Goal: Task Accomplishment & Management: Manage account settings

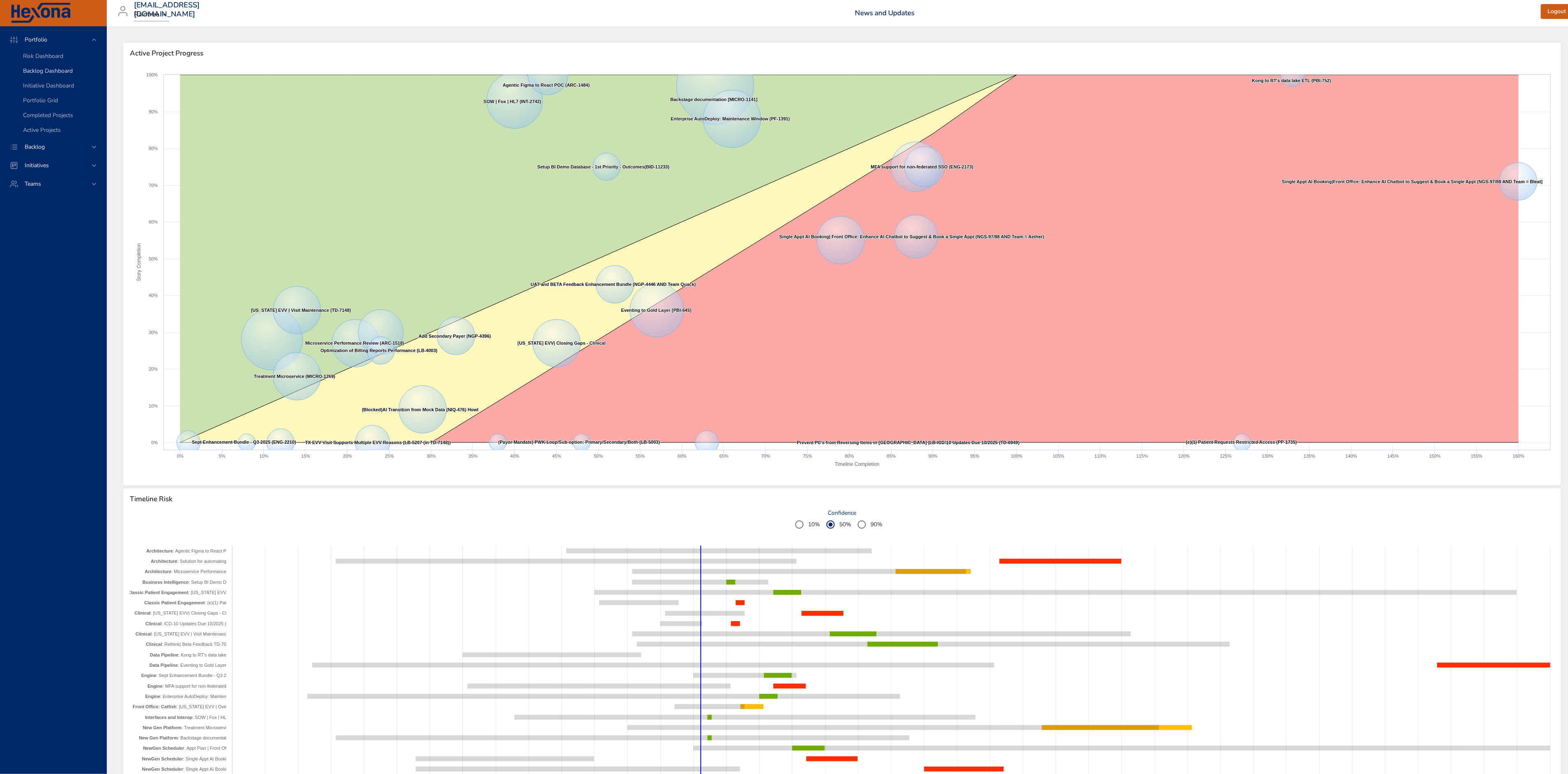
click at [52, 64] on link "Backlog Dashboard" at bounding box center [53, 71] width 107 height 15
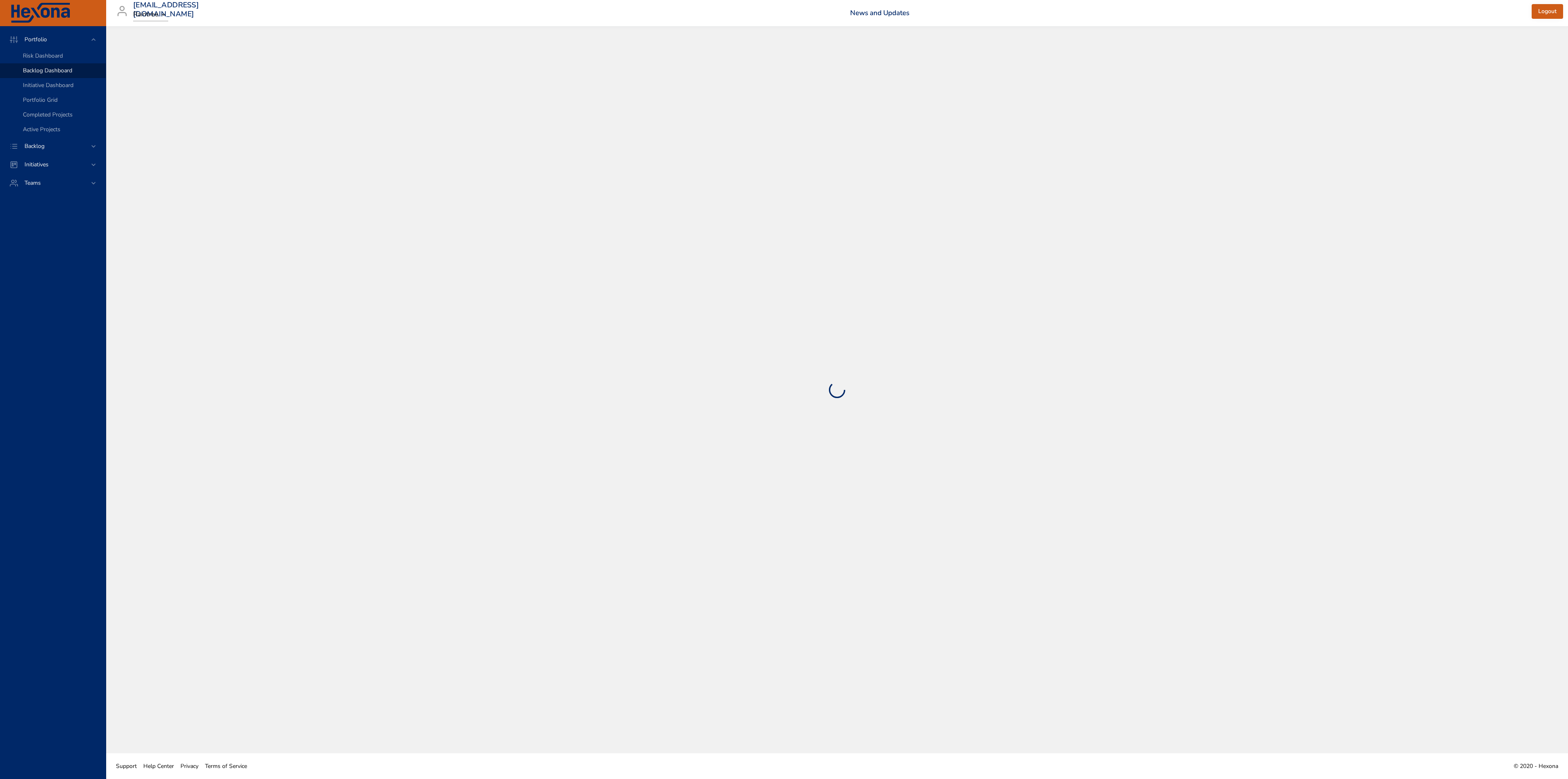
select select "***"
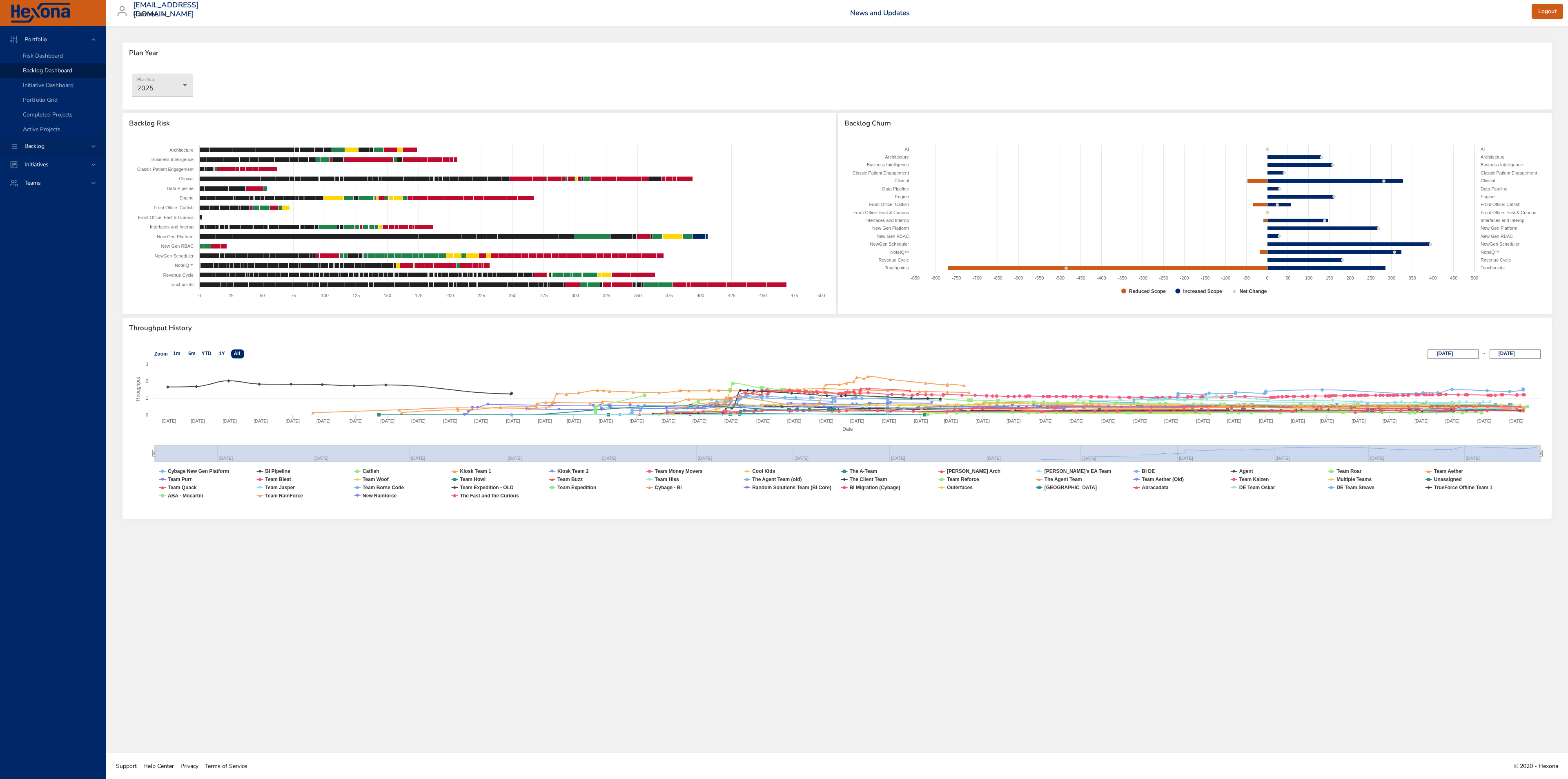
click at [60, 142] on div "Backlog" at bounding box center [54, 146] width 71 height 9
click at [49, 71] on span "Backlog Details" at bounding box center [43, 74] width 39 height 8
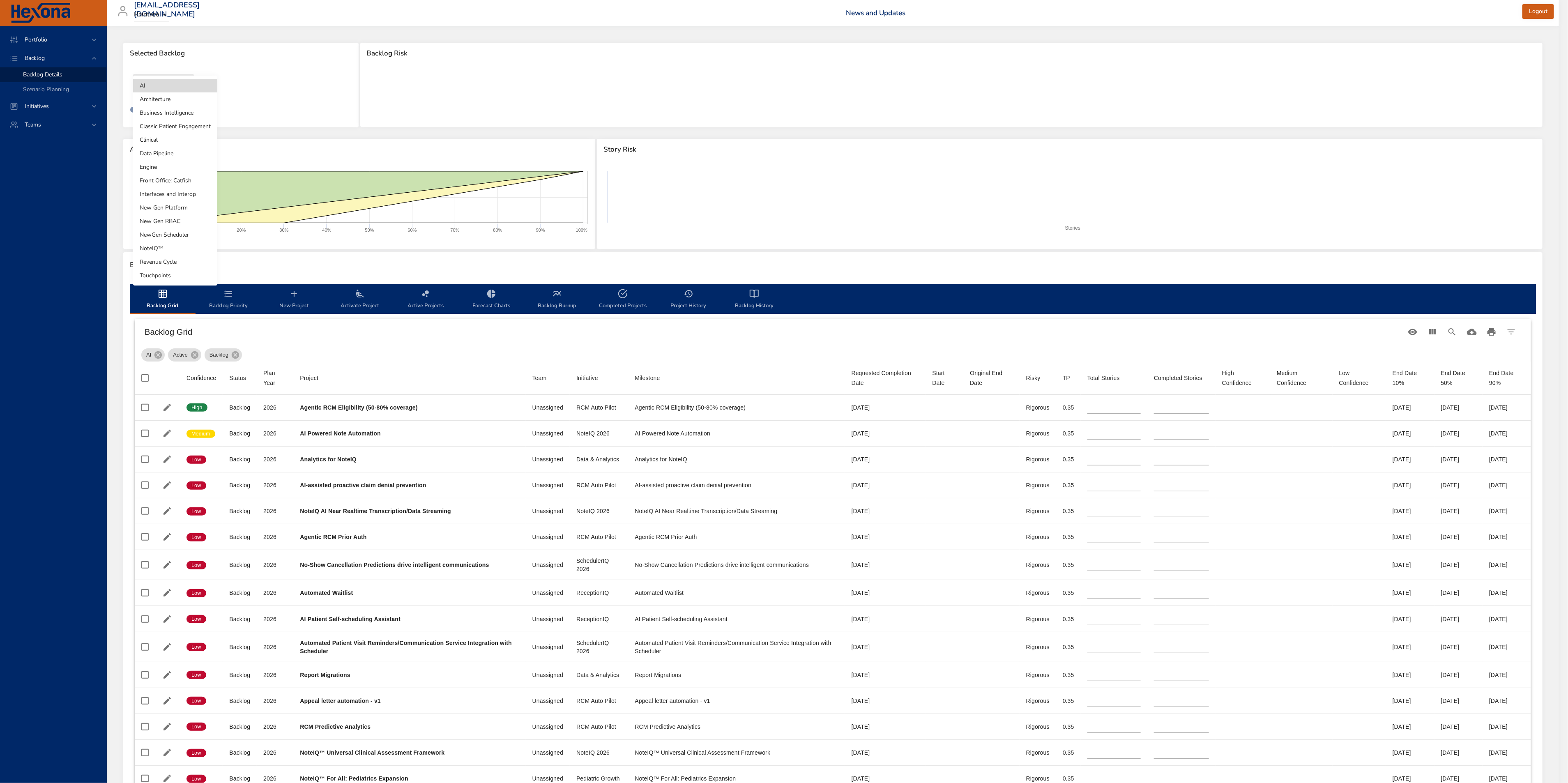
click at [164, 89] on body "Portfolio Backlog Backlog Details Scenario Planning Initiatives Teams [EMAIL_AD…" at bounding box center [784, 391] width 1568 height 783
click at [199, 113] on li "Business Intelligence" at bounding box center [175, 113] width 84 height 13
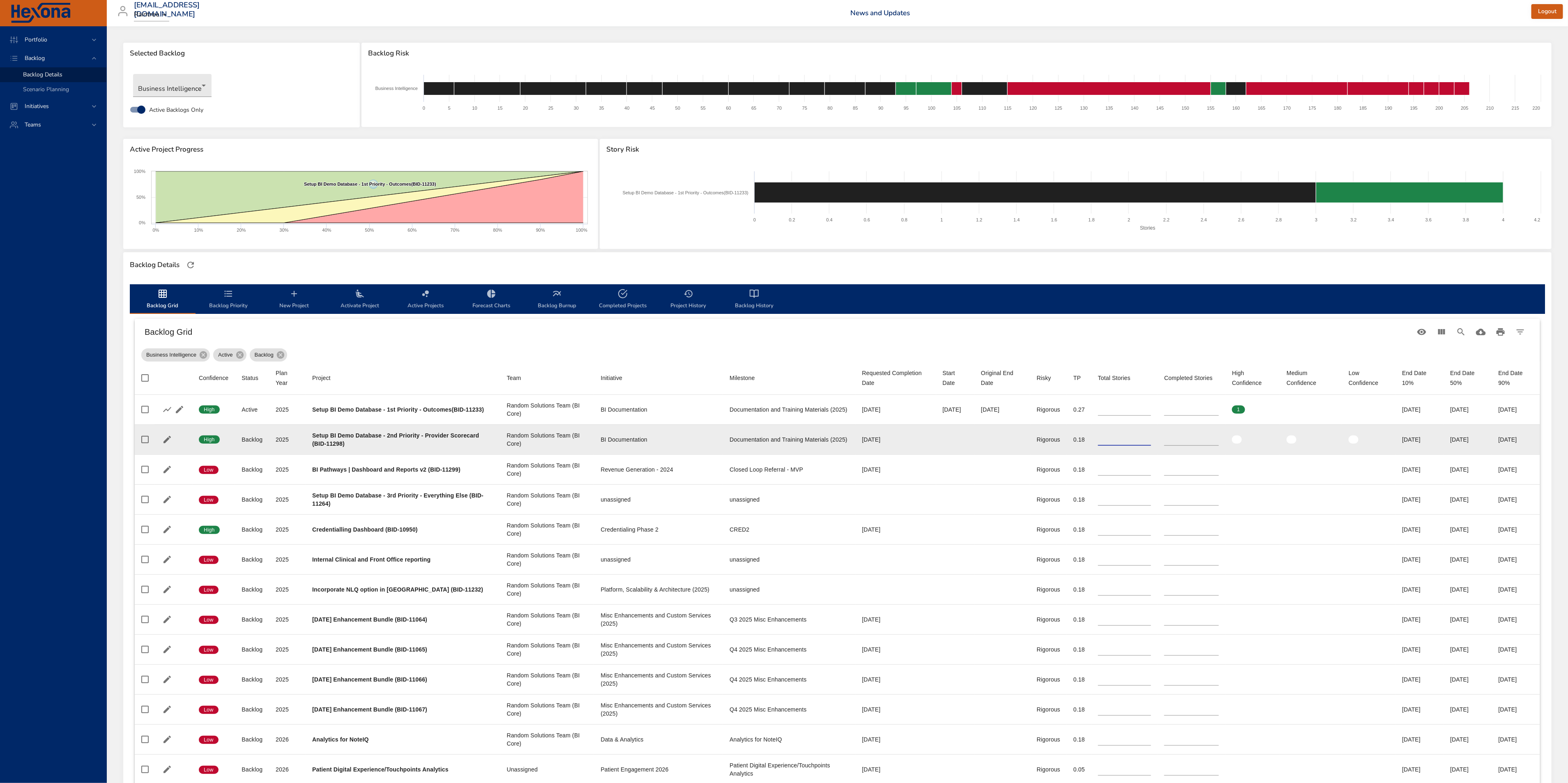
drag, startPoint x: 1119, startPoint y: 440, endPoint x: 1020, endPoint y: 435, distance: 99.1
click at [1024, 434] on tr "Confidence High Status Backlog Plan Year [DATE] Project Setup BI Demo Database …" at bounding box center [837, 439] width 1405 height 30
type input "**"
drag, startPoint x: 1196, startPoint y: 430, endPoint x: 1073, endPoint y: 427, distance: 123.0
click at [1078, 425] on tr "Confidence High Status Backlog Plan Year [DATE] Project Setup BI Demo Database …" at bounding box center [837, 439] width 1405 height 30
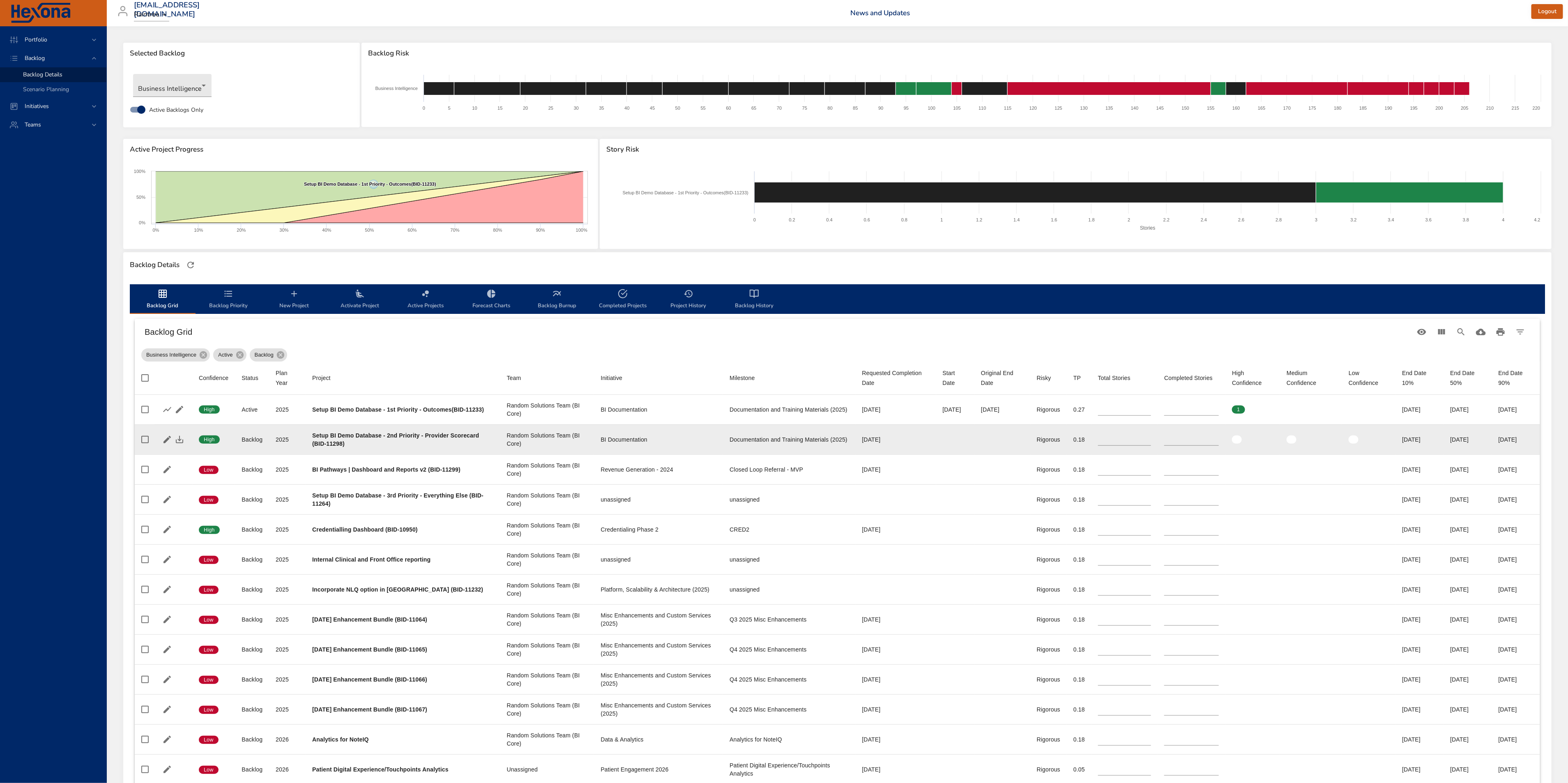
drag, startPoint x: 1172, startPoint y: 441, endPoint x: 1117, endPoint y: 445, distance: 55.1
click at [1117, 445] on tr "Confidence High Status Backlog Plan Year [DATE] Project Setup BI Demo Database …" at bounding box center [837, 439] width 1405 height 30
type input "*"
click at [179, 438] on icon "button" at bounding box center [179, 440] width 10 height 10
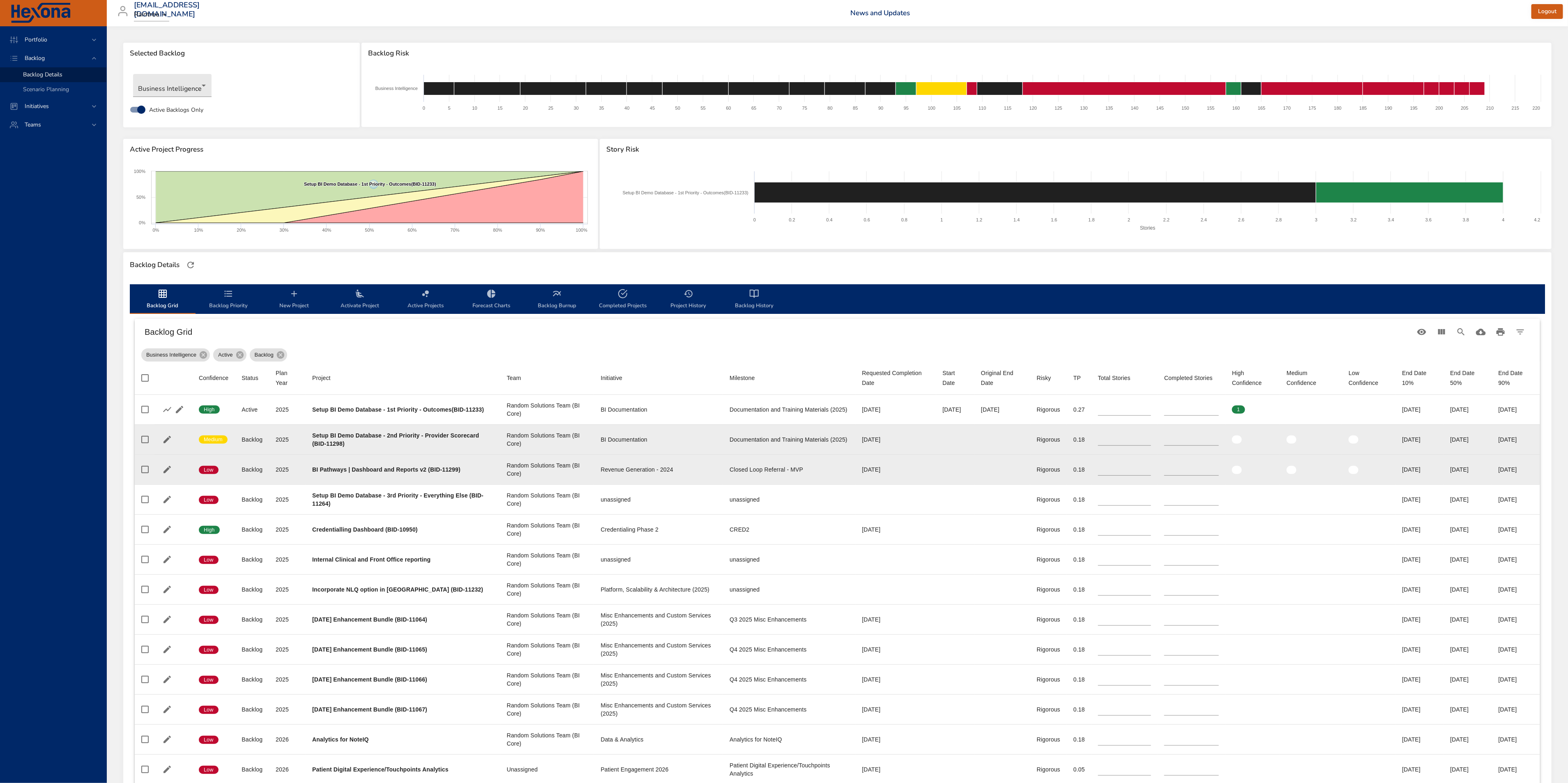
click at [936, 474] on td "Start Date" at bounding box center [955, 469] width 39 height 30
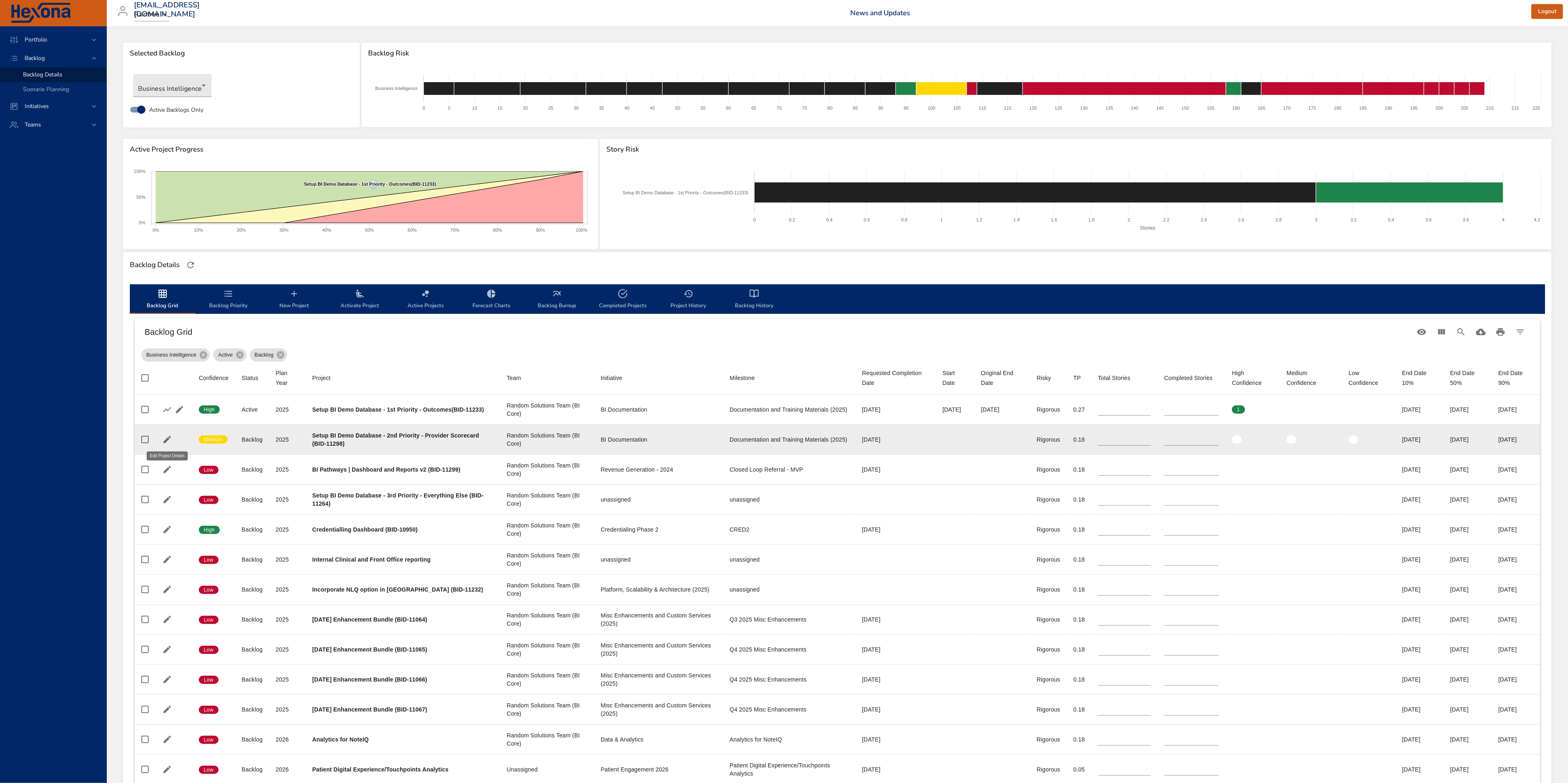
click at [164, 440] on icon "button" at bounding box center [167, 440] width 10 height 10
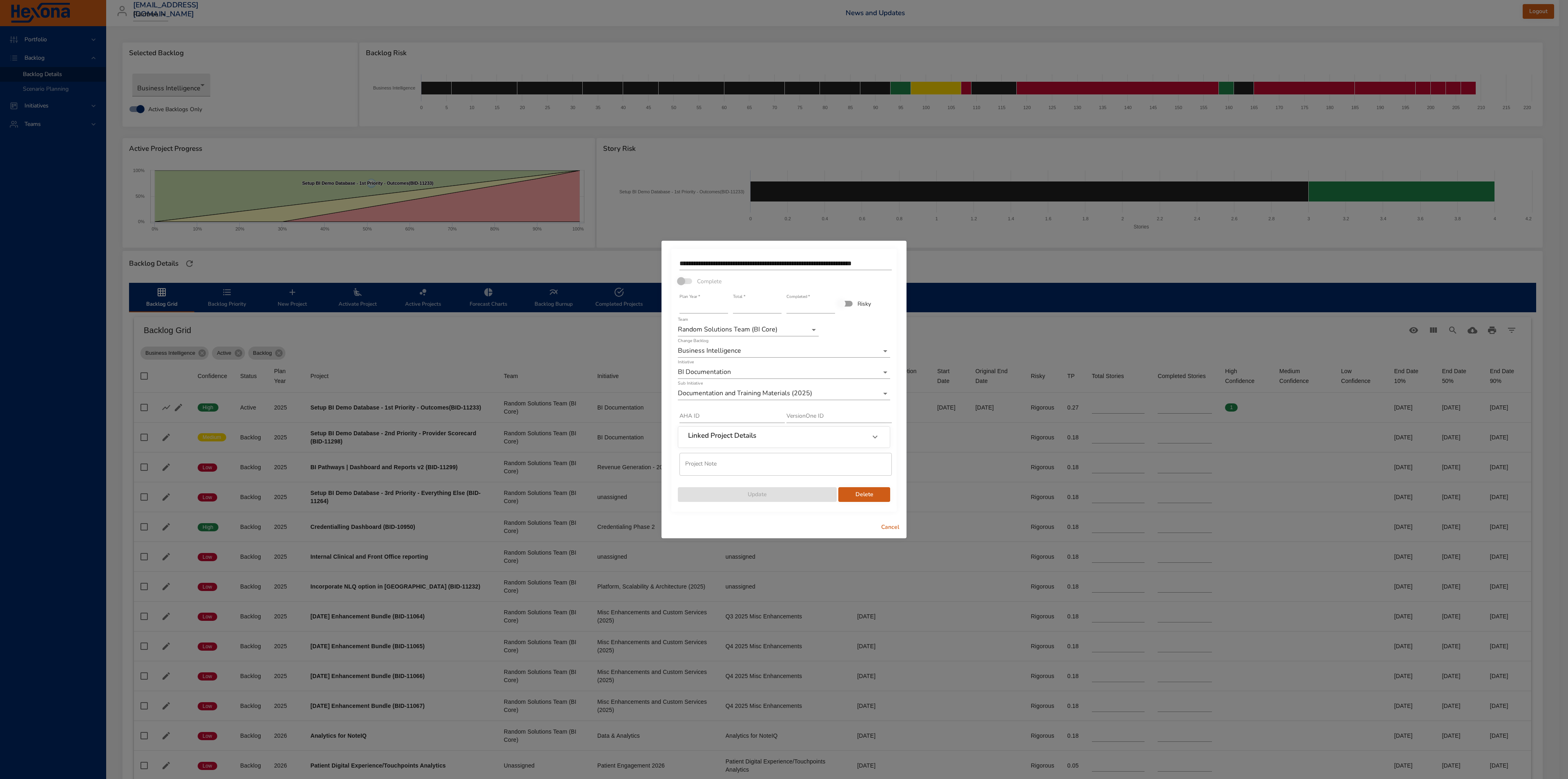
click at [881, 527] on span "Cancel" at bounding box center [890, 527] width 19 height 10
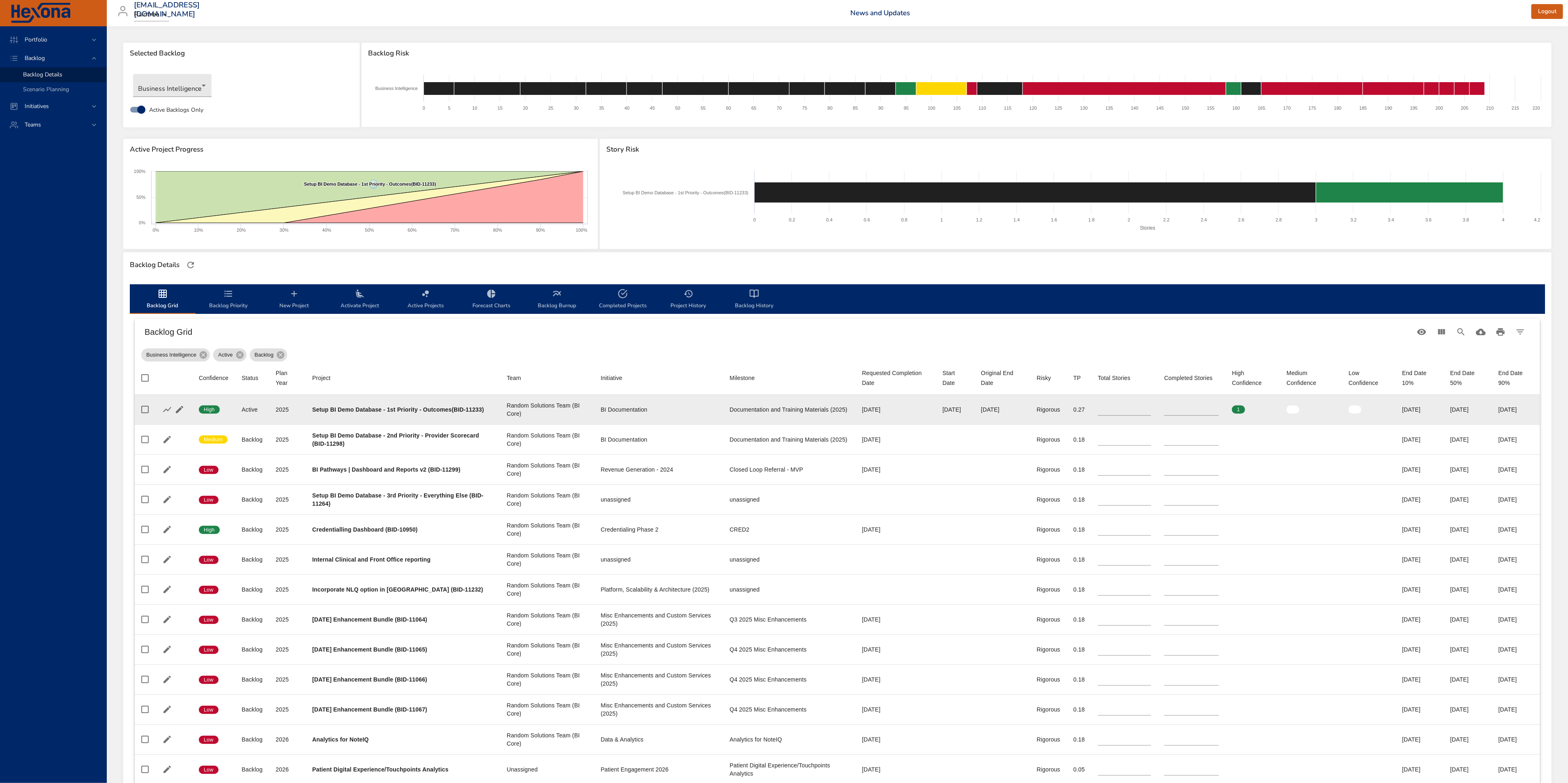
type input "*"
click at [1214, 407] on input "*" at bounding box center [1191, 410] width 54 height 12
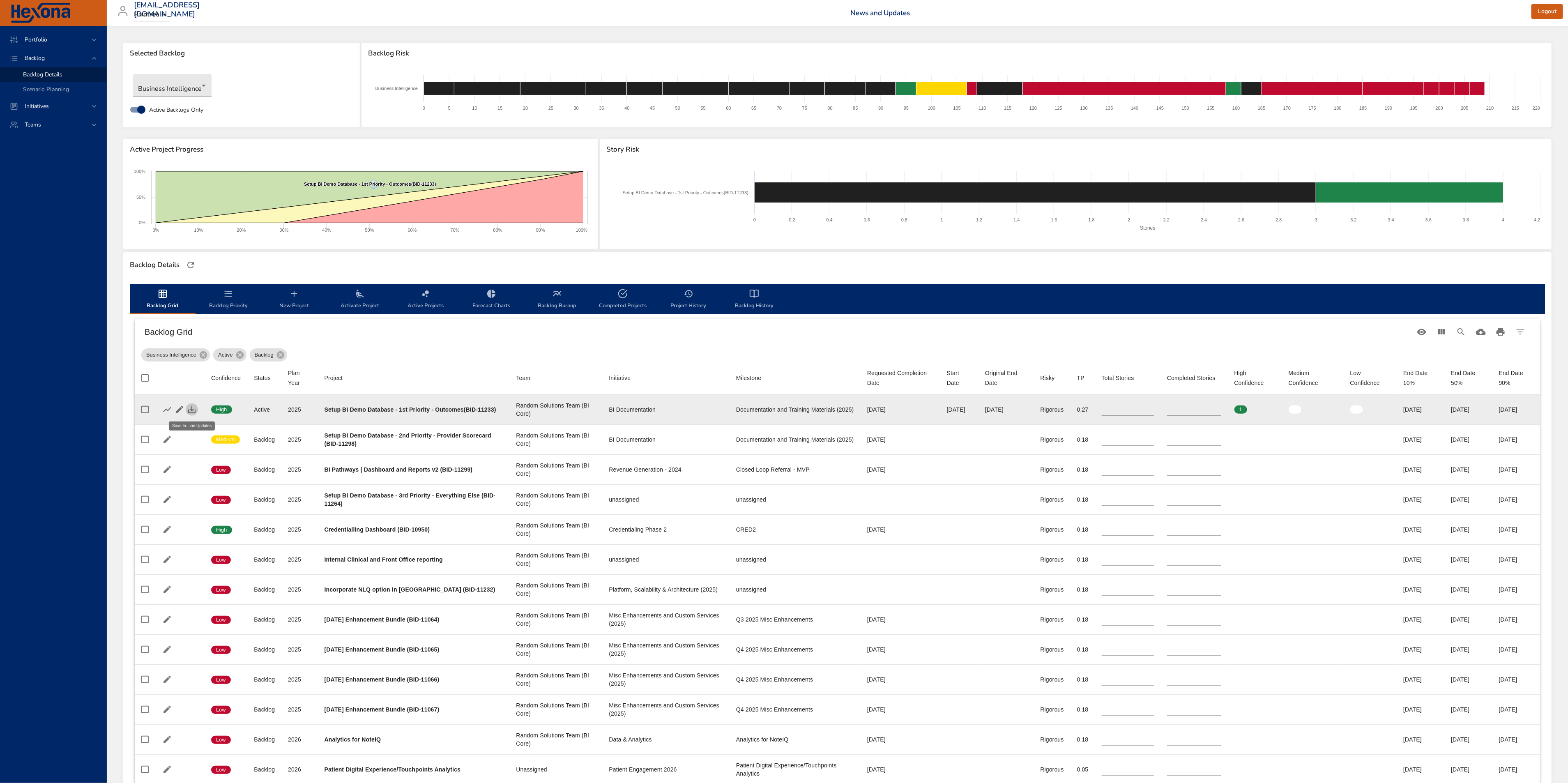
click at [189, 414] on button "button" at bounding box center [192, 410] width 12 height 12
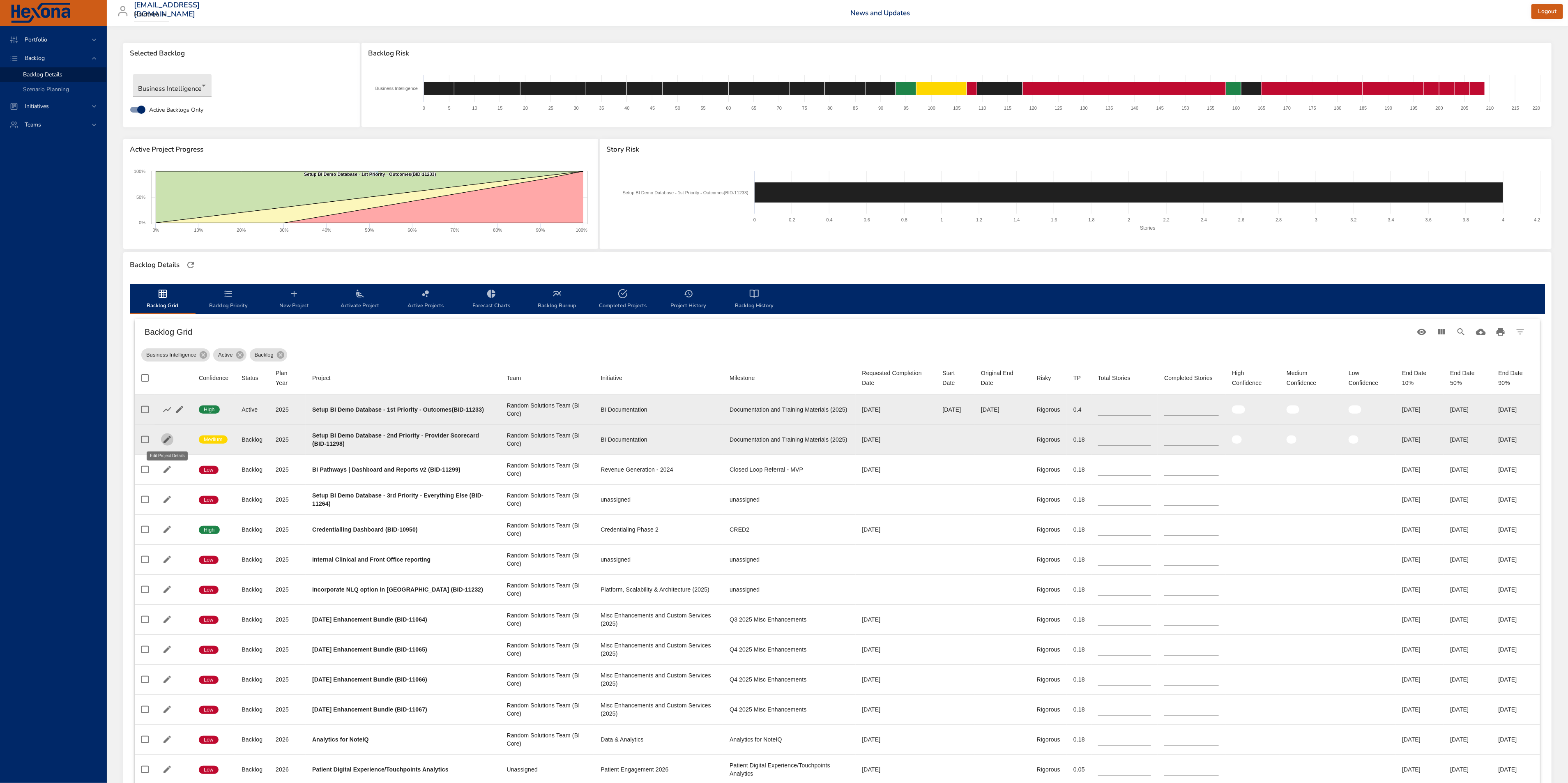
click at [167, 439] on icon "button" at bounding box center [167, 440] width 7 height 7
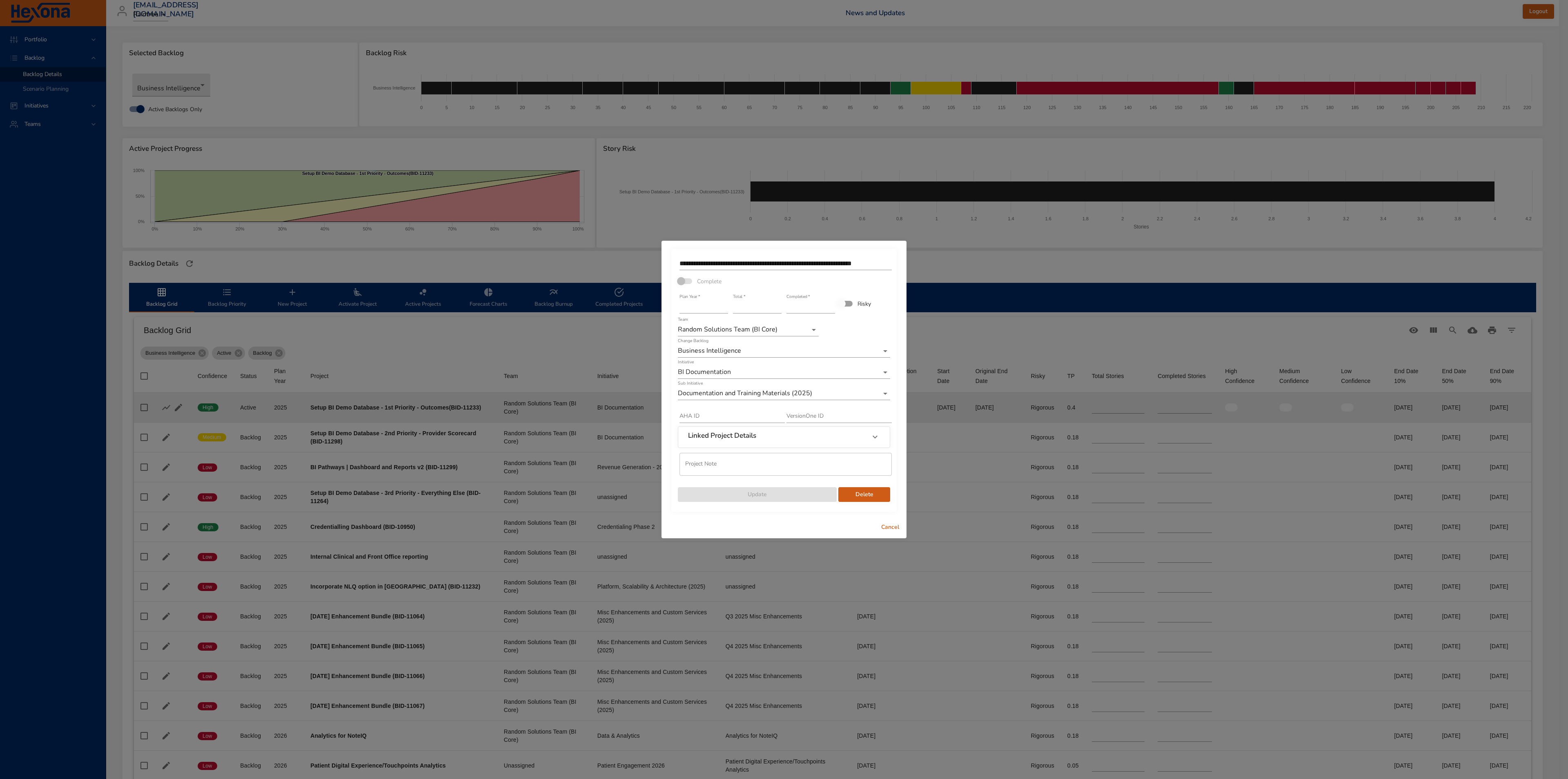
click at [892, 528] on span "Cancel" at bounding box center [890, 527] width 19 height 10
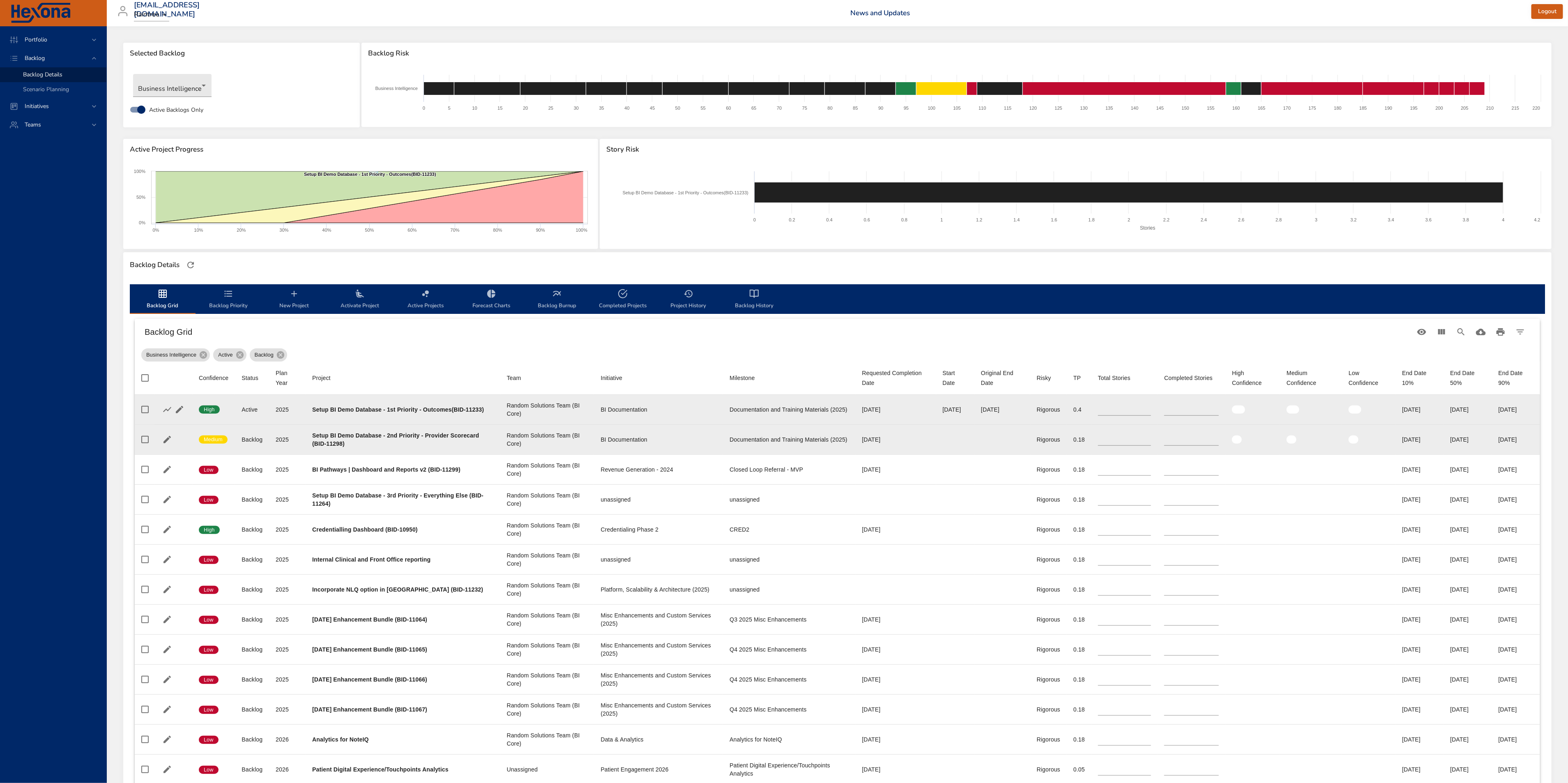
click at [430, 434] on b "Setup BI Demo Database - 2nd Priority - Provider Scorecard (BID-11298)" at bounding box center [396, 440] width 167 height 15
click at [162, 442] on button "button" at bounding box center [167, 440] width 12 height 12
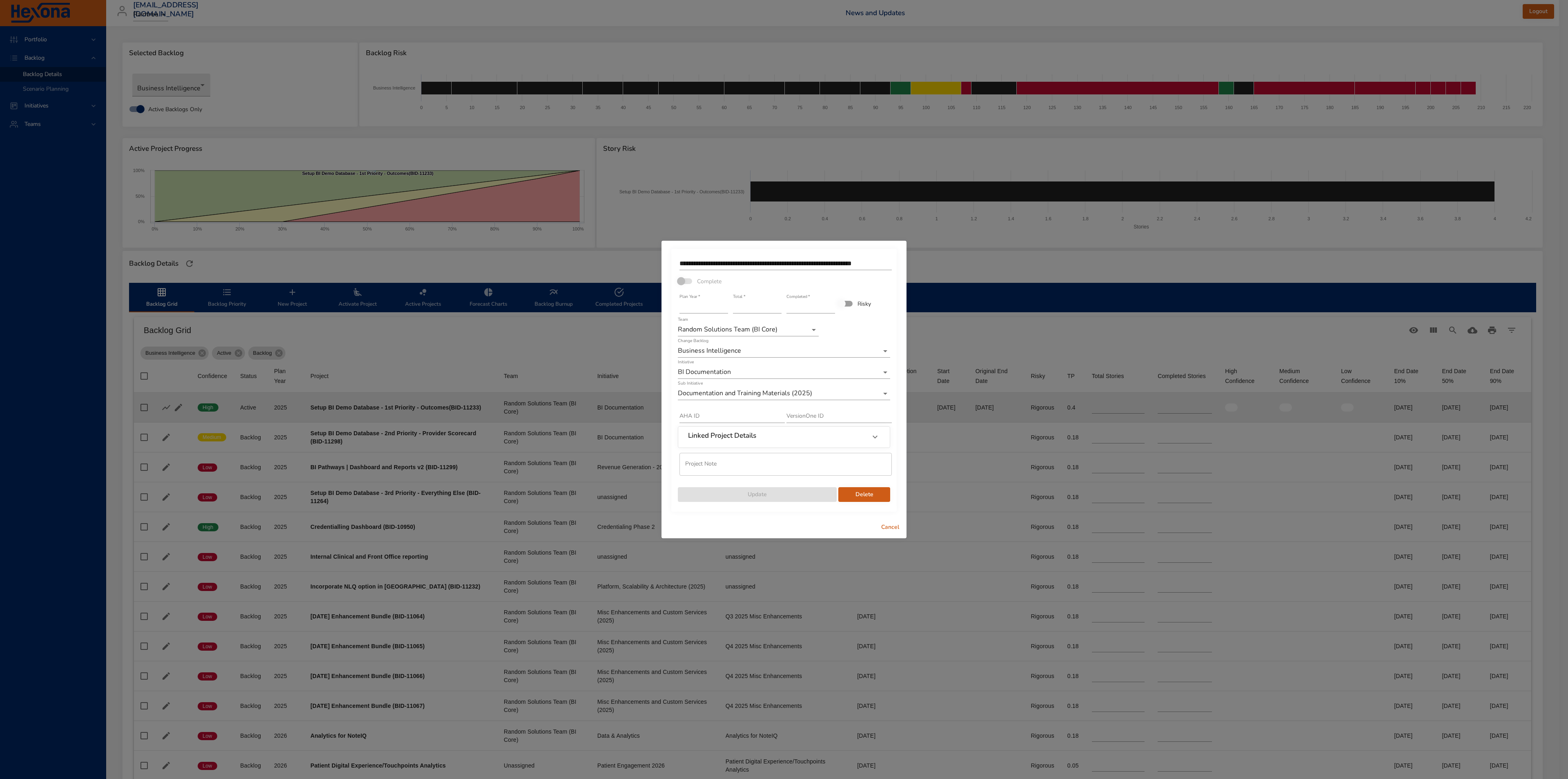
click at [1035, 328] on div "**********" at bounding box center [784, 389] width 1568 height 779
click at [886, 531] on span "Cancel" at bounding box center [890, 527] width 19 height 10
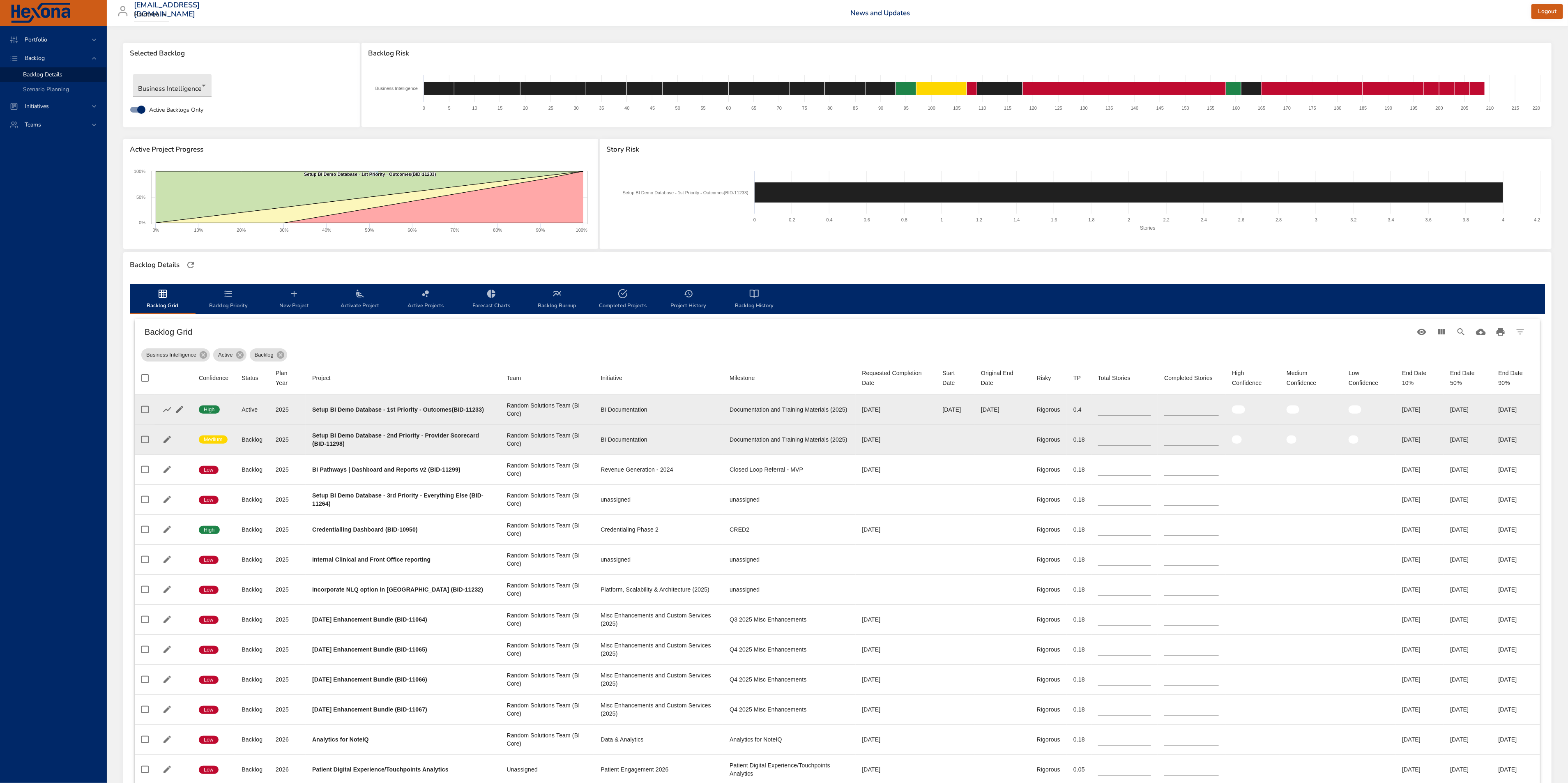
click at [936, 432] on td "Start Date" at bounding box center [955, 439] width 39 height 30
click at [168, 439] on icon "button" at bounding box center [167, 440] width 7 height 7
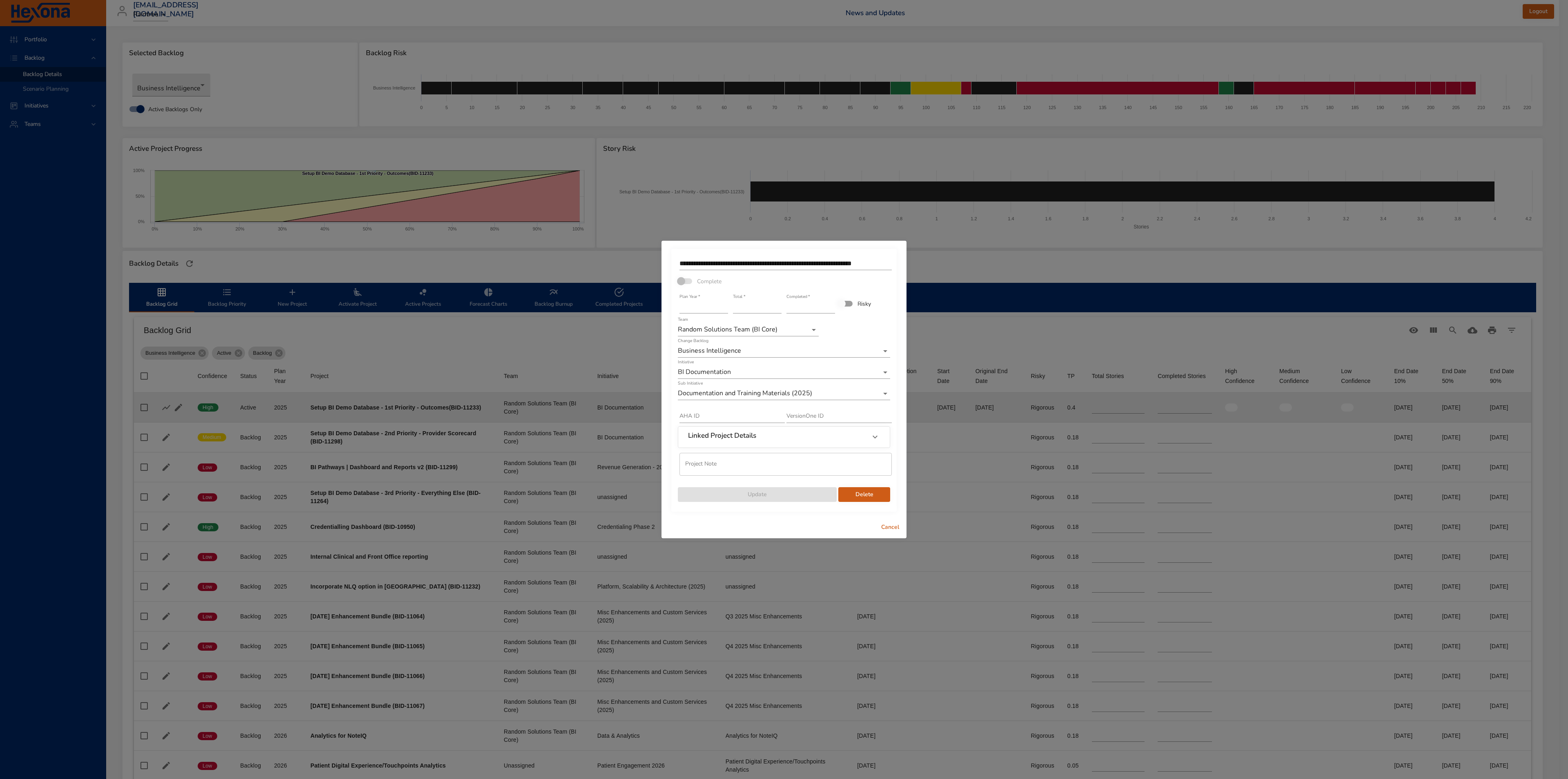
drag, startPoint x: 898, startPoint y: 529, endPoint x: 754, endPoint y: 502, distance: 146.5
click at [897, 529] on span "Cancel" at bounding box center [890, 527] width 19 height 10
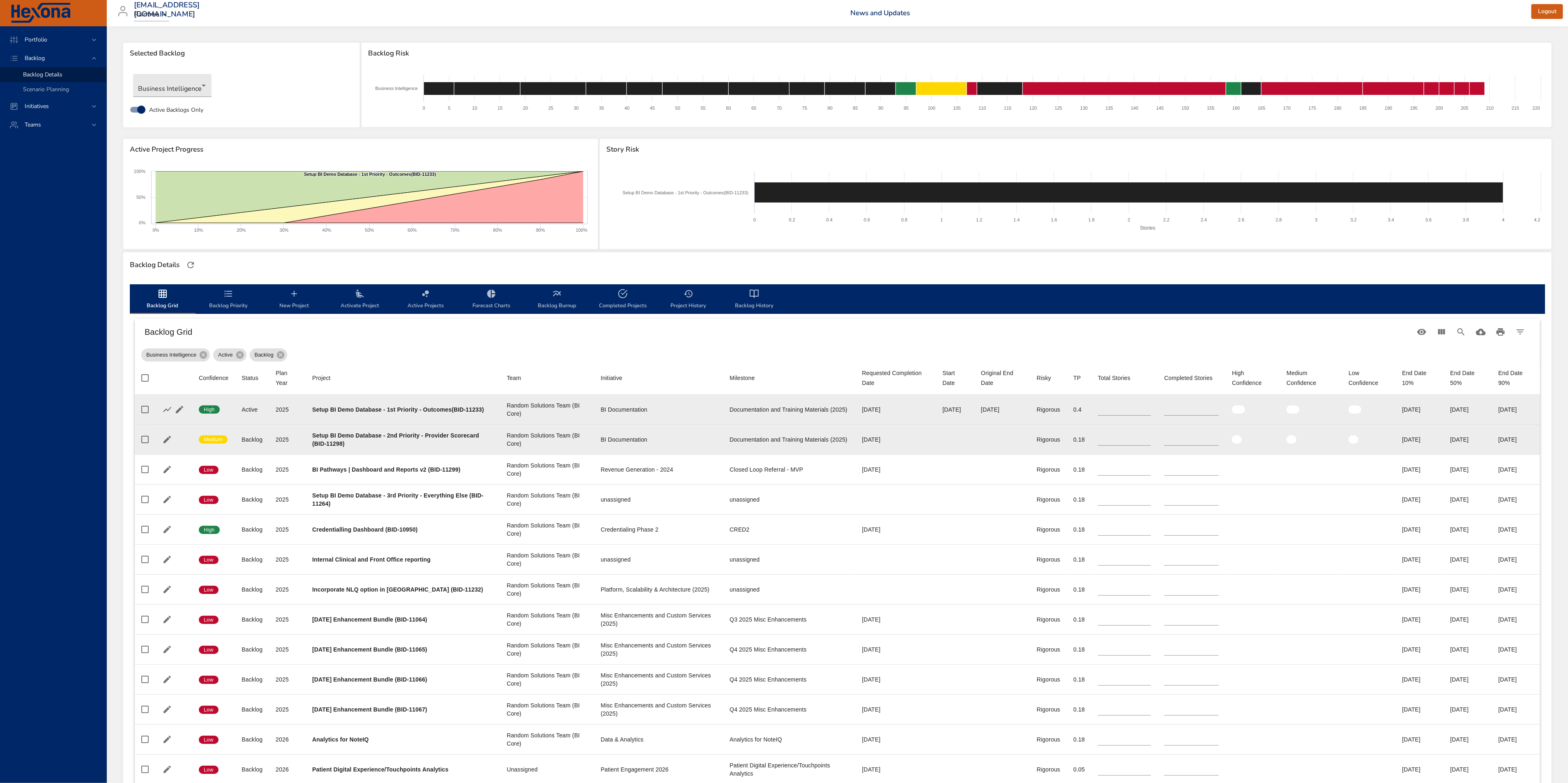
drag, startPoint x: 395, startPoint y: 440, endPoint x: 332, endPoint y: 429, distance: 64.0
drag, startPoint x: 332, startPoint y: 429, endPoint x: 259, endPoint y: 439, distance: 73.7
click at [264, 441] on td "Status Backlog" at bounding box center [252, 439] width 34 height 30
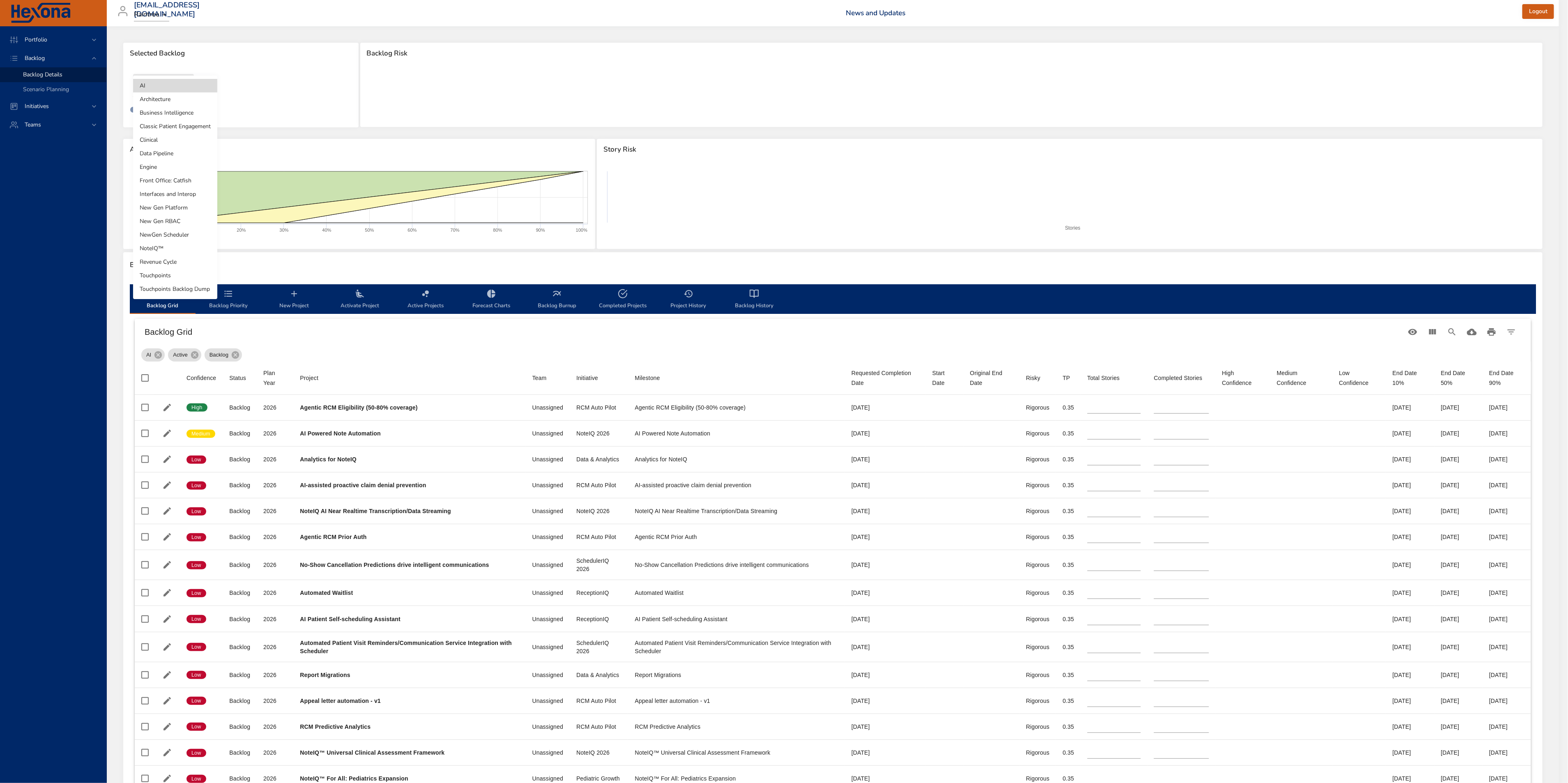
click at [143, 90] on body "Portfolio Backlog Backlog Details Scenario Planning Initiatives Teams [EMAIL_AD…" at bounding box center [784, 391] width 1568 height 783
click at [165, 111] on li "Business Intelligence" at bounding box center [175, 113] width 84 height 13
